Goal: Find specific page/section: Find specific page/section

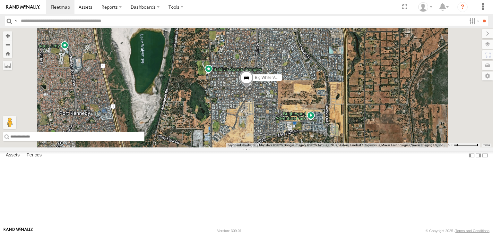
click at [144, 141] on input "text" at bounding box center [73, 136] width 141 height 9
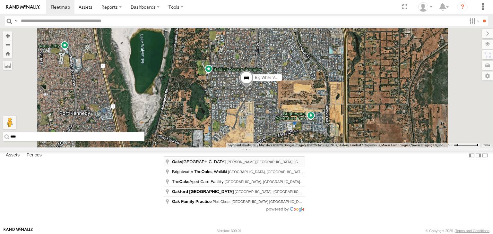
type input "**********"
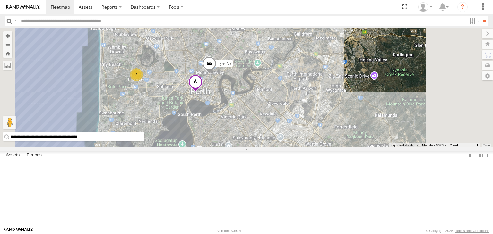
click at [202, 92] on span at bounding box center [195, 83] width 14 height 17
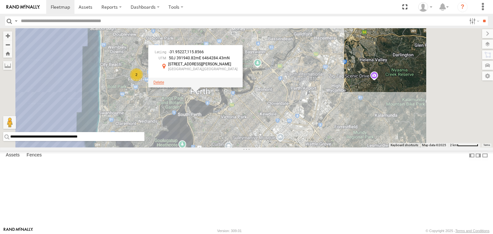
click at [164, 85] on span at bounding box center [158, 82] width 11 height 4
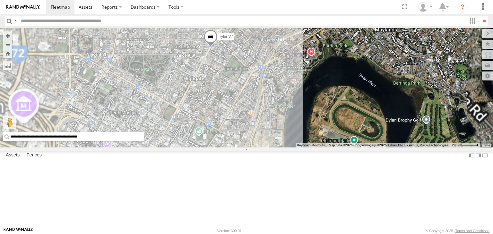
drag, startPoint x: 304, startPoint y: 44, endPoint x: 293, endPoint y: 116, distance: 73.0
click at [293, 116] on div "Tyler V7" at bounding box center [246, 87] width 493 height 119
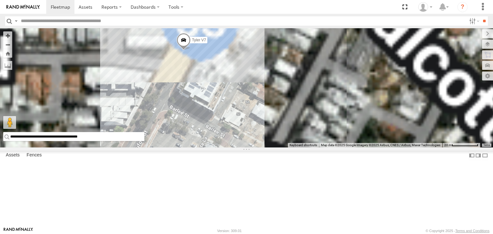
drag, startPoint x: 268, startPoint y: 80, endPoint x: 321, endPoint y: 174, distance: 108.5
click at [321, 148] on div "Tyler V7" at bounding box center [246, 87] width 493 height 119
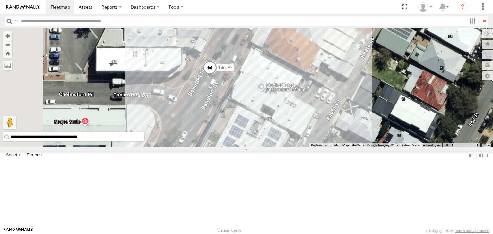
drag, startPoint x: 272, startPoint y: 104, endPoint x: 315, endPoint y: 170, distance: 78.9
click at [315, 148] on div "Tyler V7" at bounding box center [246, 87] width 493 height 119
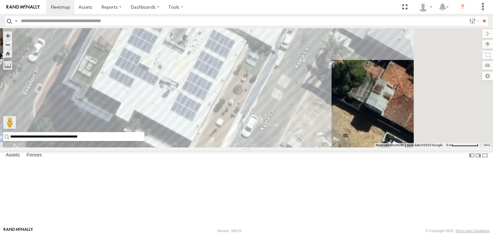
drag, startPoint x: 314, startPoint y: 130, endPoint x: 203, endPoint y: -4, distance: 173.6
click at [203, 0] on html at bounding box center [246, 117] width 493 height 234
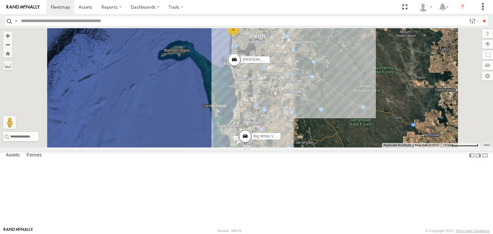
click at [0, 0] on div "[PERSON_NAME] V6" at bounding box center [0, 0] width 0 height 0
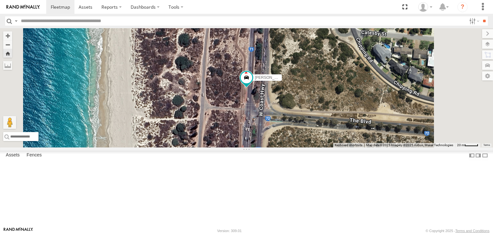
click at [0, 0] on div "Mark V8" at bounding box center [0, 0] width 0 height 0
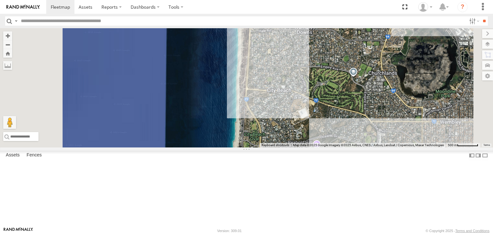
click at [0, 0] on div "[PERSON_NAME] V6 All Assets [PERSON_NAME][GEOGRAPHIC_DATA] -31.85458 115.75453" at bounding box center [0, 0] width 0 height 0
click at [0, 0] on div "[PERSON_NAME] V6 All Assets" at bounding box center [0, 0] width 0 height 0
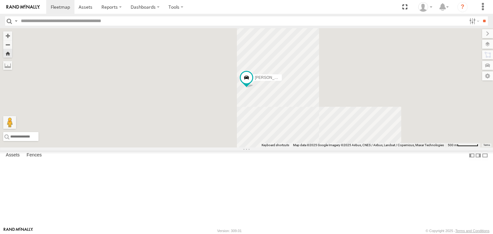
click at [0, 0] on div "[PERSON_NAME] V6 All Assets" at bounding box center [0, 0] width 0 height 0
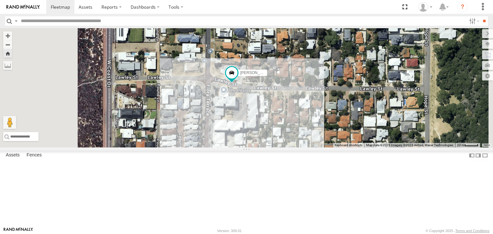
click at [0, 0] on div "Mark V8" at bounding box center [0, 0] width 0 height 0
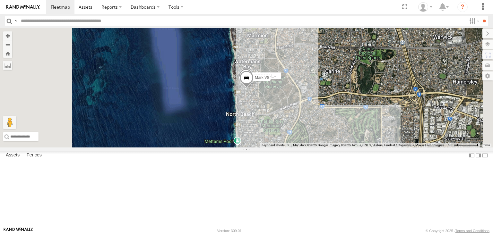
click at [0, 0] on div "All Assets" at bounding box center [0, 0] width 0 height 0
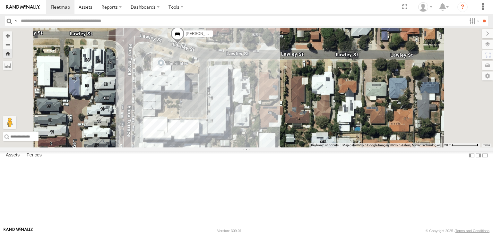
click at [0, 0] on div "Mark V8" at bounding box center [0, 0] width 0 height 0
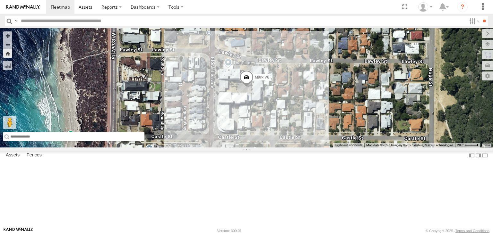
click at [144, 141] on input "text" at bounding box center [73, 136] width 141 height 9
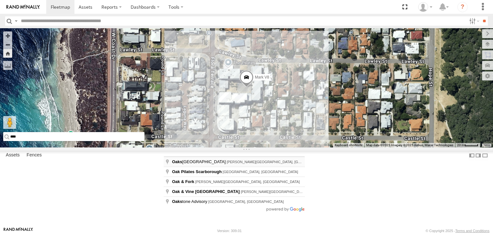
type input "**********"
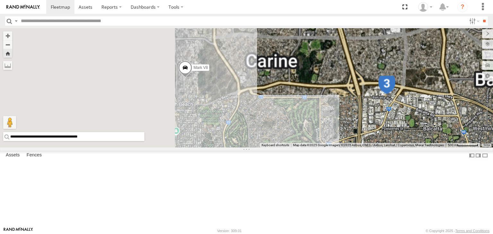
drag, startPoint x: 227, startPoint y: 97, endPoint x: 372, endPoint y: 249, distance: 209.7
click at [372, 234] on html at bounding box center [246, 117] width 493 height 234
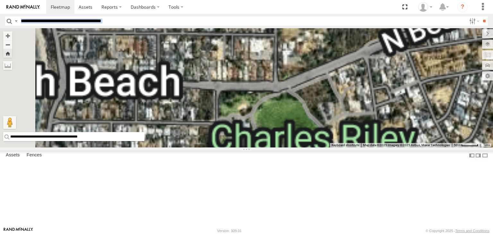
drag, startPoint x: 242, startPoint y: 27, endPoint x: 394, endPoint y: 201, distance: 231.3
click at [394, 201] on body at bounding box center [246, 117] width 493 height 234
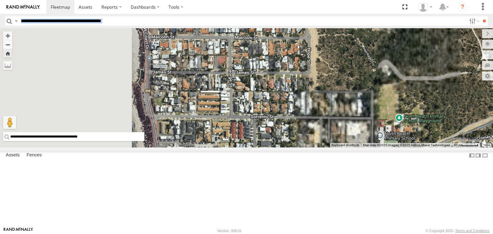
drag, startPoint x: 280, startPoint y: 107, endPoint x: 377, endPoint y: 191, distance: 128.3
click at [377, 148] on div "Mark V8" at bounding box center [246, 87] width 493 height 119
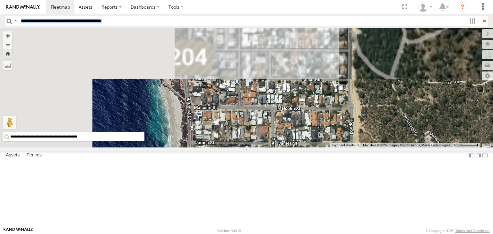
drag, startPoint x: 325, startPoint y: 143, endPoint x: 363, endPoint y: 214, distance: 80.2
click at [363, 148] on div "Mark V8" at bounding box center [246, 87] width 493 height 119
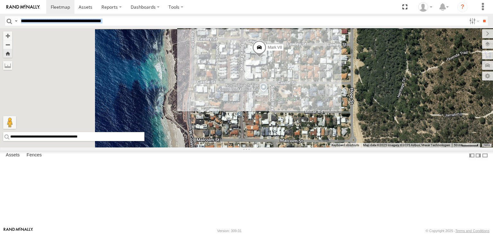
click at [339, 148] on div "Mark V8" at bounding box center [246, 87] width 493 height 119
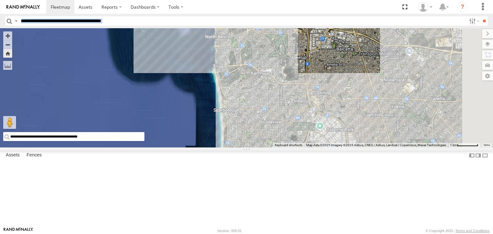
drag, startPoint x: 386, startPoint y: 116, endPoint x: 345, endPoint y: 29, distance: 96.0
click at [345, 29] on div "2" at bounding box center [246, 87] width 493 height 119
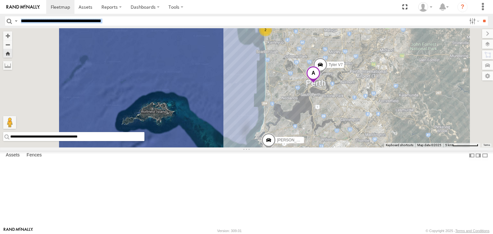
click at [320, 83] on span at bounding box center [313, 74] width 14 height 17
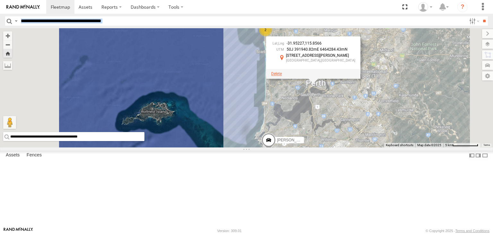
click at [282, 76] on span at bounding box center [276, 74] width 11 height 4
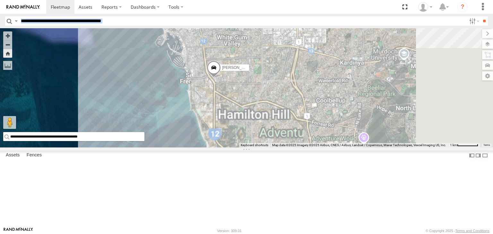
drag, startPoint x: 365, startPoint y: 183, endPoint x: 405, endPoint y: 77, distance: 112.8
click at [405, 77] on div "[PERSON_NAME] V7 [PERSON_NAME] V9" at bounding box center [246, 87] width 493 height 119
